Goal: Information Seeking & Learning: Learn about a topic

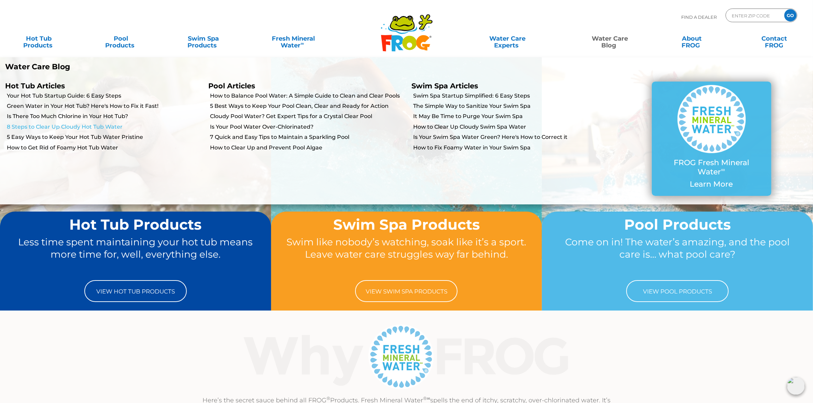
click at [44, 125] on link "8 Steps to Clear Up Cloudy Hot Tub Water" at bounding box center [105, 127] width 196 height 8
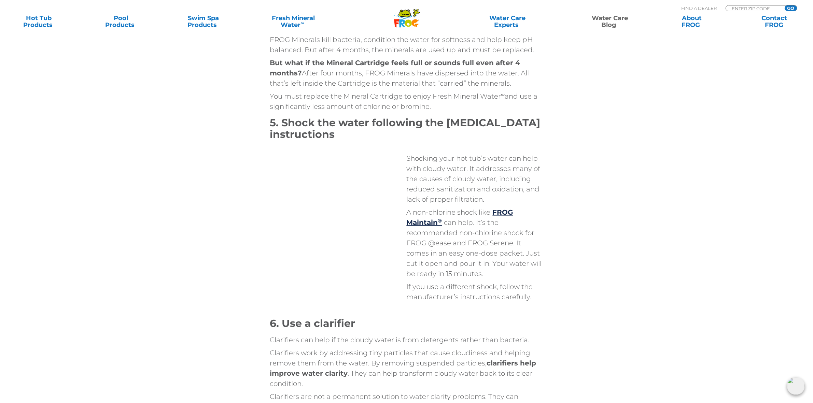
scroll to position [1238, 0]
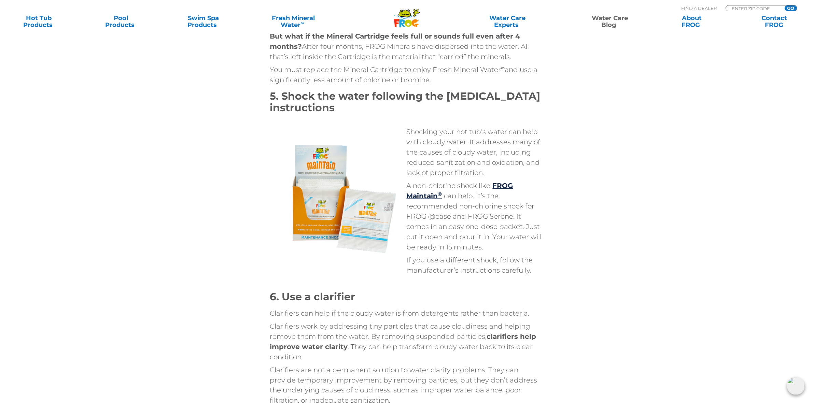
click at [641, 168] on div "8 Steps to Clear Up Cloudy Hot Tub Water Facebook Twitter Email [GEOGRAPHIC_DAT…" at bounding box center [406, 65] width 813 height 2606
click at [657, 209] on div "8 Steps to Clear Up Cloudy Hot Tub Water Facebook Twitter Email [GEOGRAPHIC_DAT…" at bounding box center [406, 65] width 813 height 2606
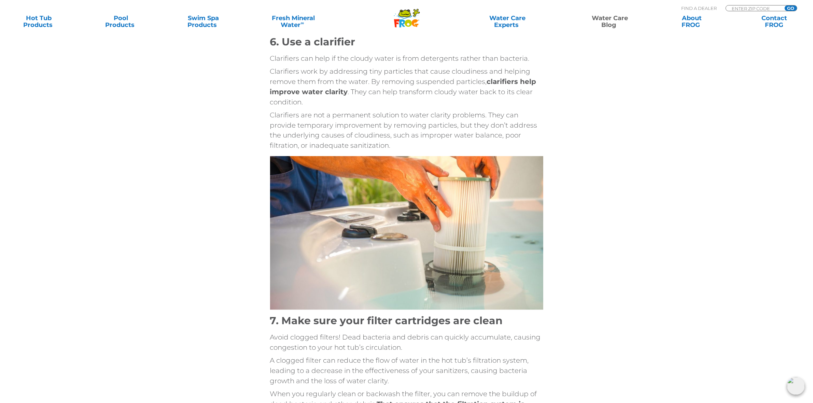
scroll to position [1495, 0]
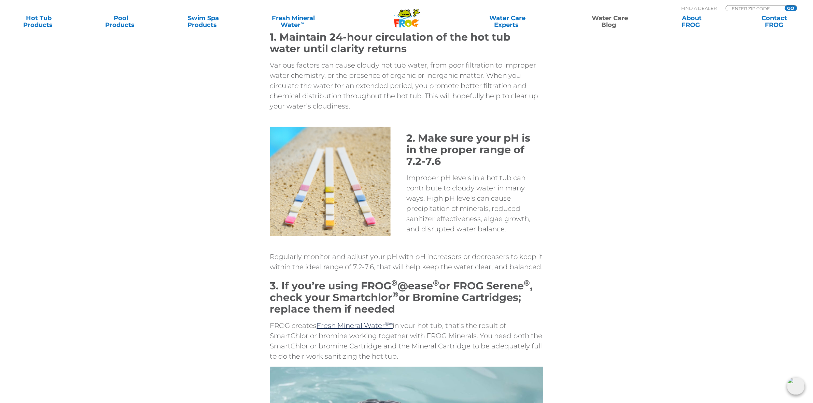
scroll to position [512, 0]
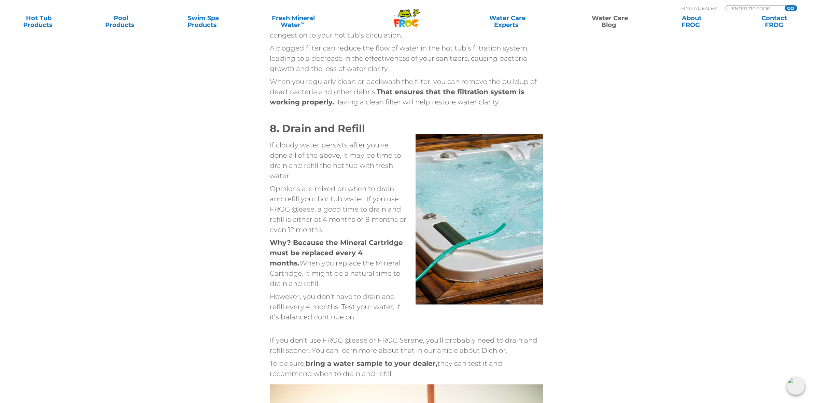
scroll to position [1836, 0]
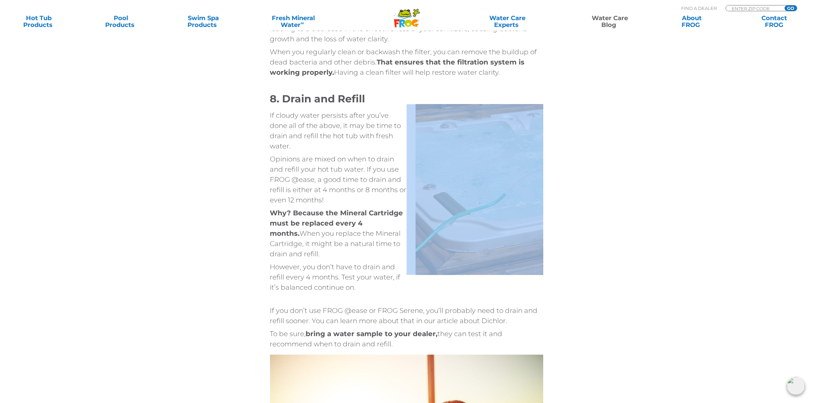
drag, startPoint x: 617, startPoint y: 127, endPoint x: 641, endPoint y: 224, distance: 99.8
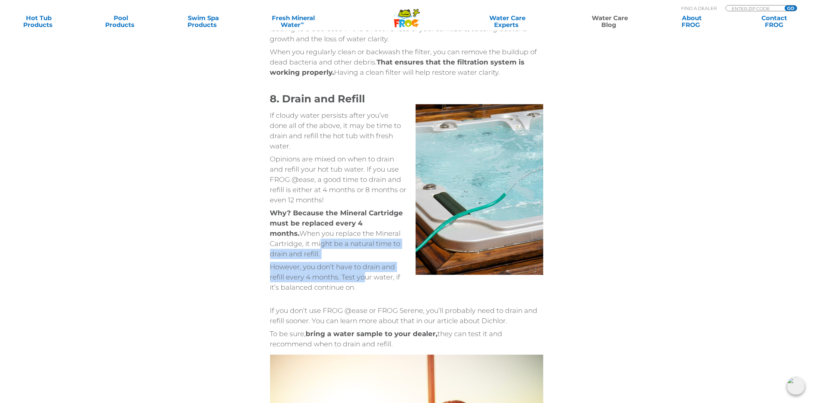
drag, startPoint x: 282, startPoint y: 232, endPoint x: 363, endPoint y: 266, distance: 87.6
click at [363, 266] on div "8. Drain and Refill If cloudy water persists after you’ve done all of the above…" at bounding box center [338, 192] width 137 height 199
click at [352, 269] on p "However, you don’t have to drain and refill every 4 months. Test your water, if…" at bounding box center [338, 277] width 137 height 31
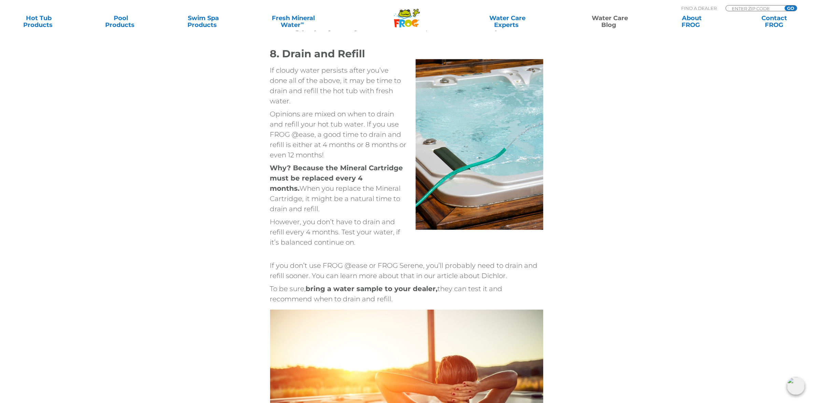
scroll to position [1879, 0]
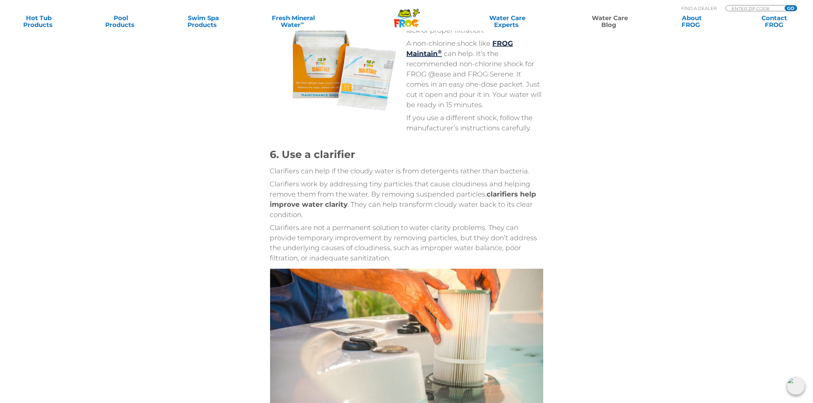
scroll to position [1495, 0]
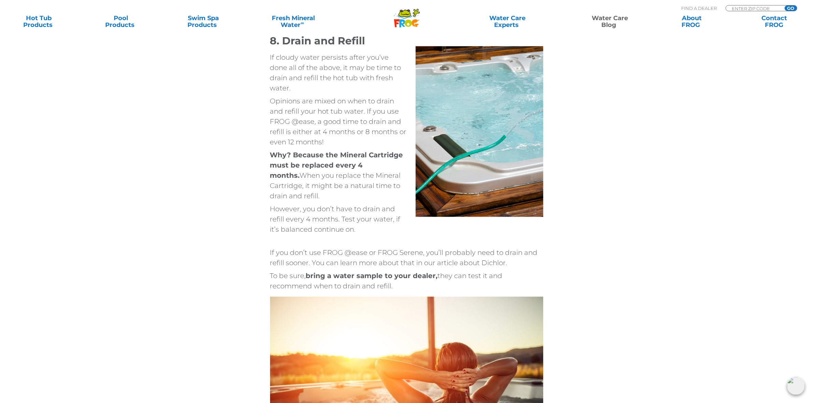
scroll to position [1922, 0]
